Goal: Transaction & Acquisition: Download file/media

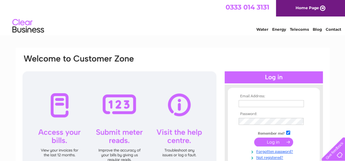
type input "sales@pembertonlighting.co.uk"
click at [275, 140] on input "submit" at bounding box center [273, 142] width 39 height 9
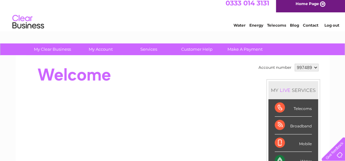
scroll to position [1, 0]
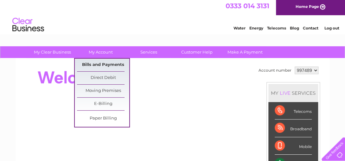
click at [95, 63] on link "Bills and Payments" at bounding box center [103, 65] width 52 height 13
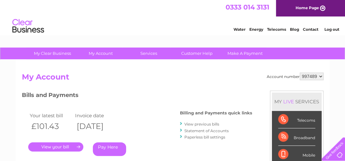
click at [59, 146] on link "." at bounding box center [55, 146] width 55 height 9
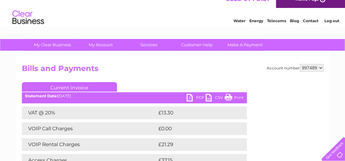
scroll to position [8, 0]
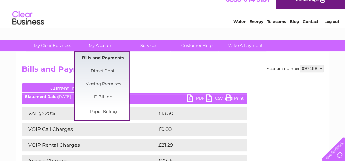
click at [100, 56] on link "Bills and Payments" at bounding box center [103, 58] width 52 height 13
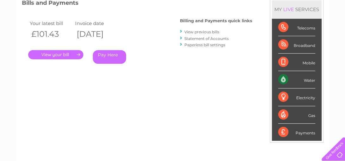
scroll to position [89, 0]
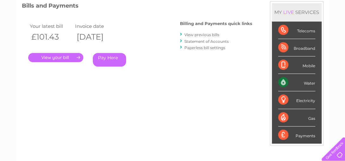
click at [215, 33] on link "View previous bills" at bounding box center [202, 34] width 35 height 5
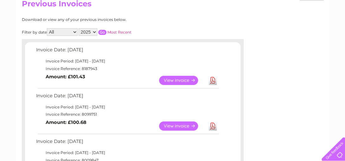
scroll to position [74, 0]
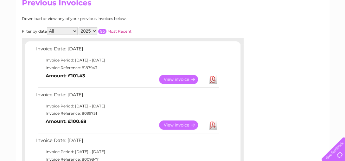
click at [214, 125] on link "Download" at bounding box center [213, 125] width 8 height 9
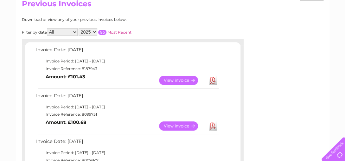
scroll to position [0, 0]
